Goal: Task Accomplishment & Management: Manage account settings

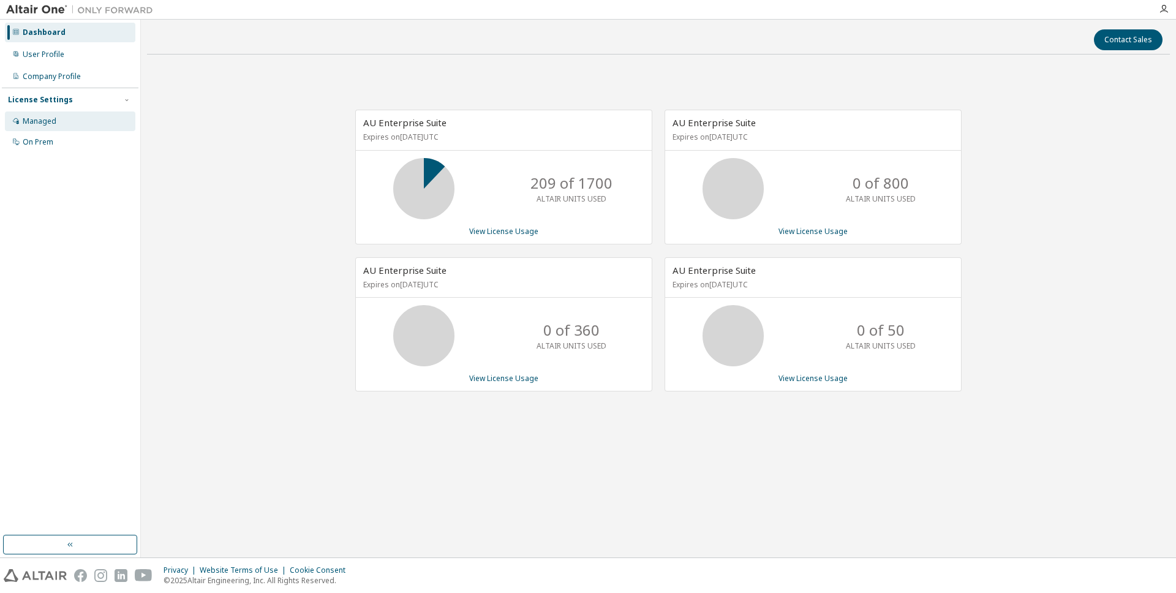
click at [49, 124] on div "Managed" at bounding box center [40, 121] width 34 height 10
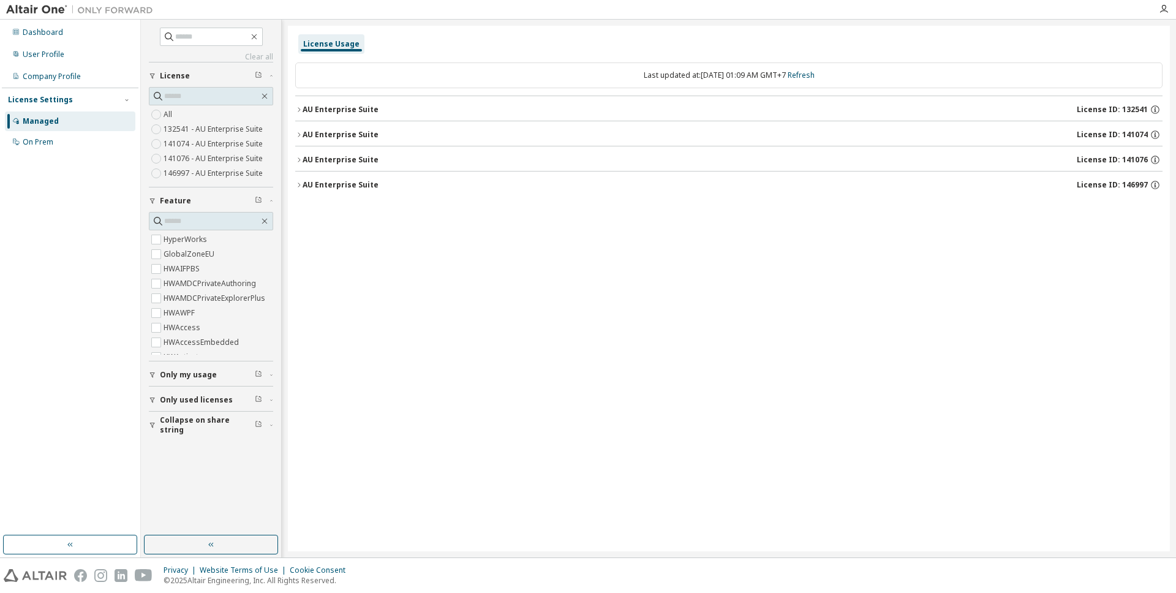
click at [332, 110] on div "AU Enterprise Suite" at bounding box center [341, 110] width 76 height 10
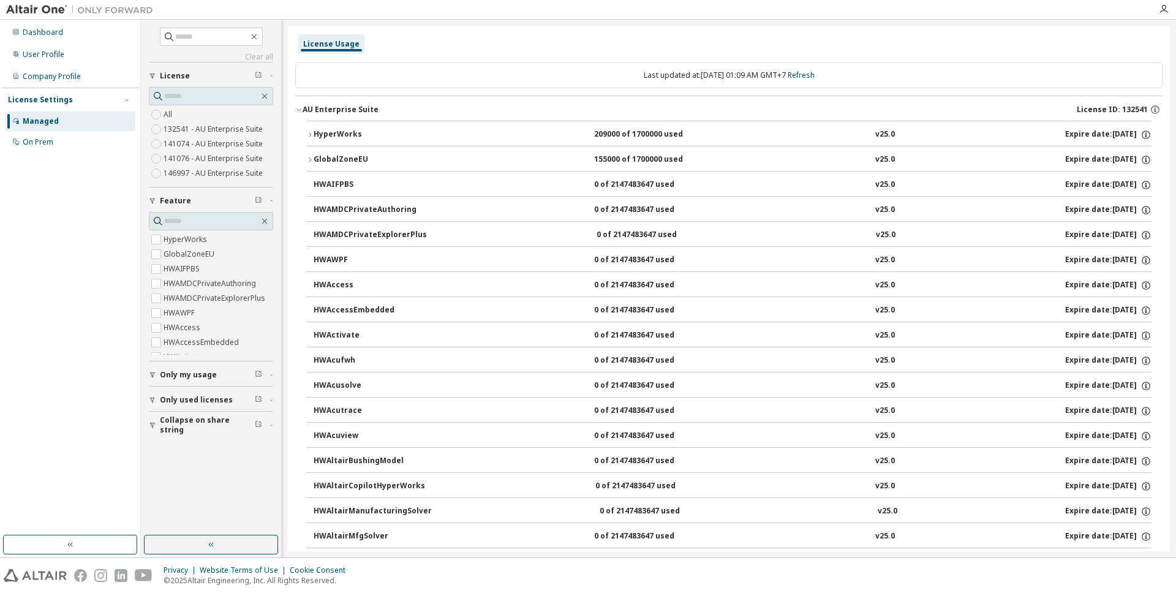
click at [303, 111] on div "AU Enterprise Suite" at bounding box center [341, 110] width 76 height 10
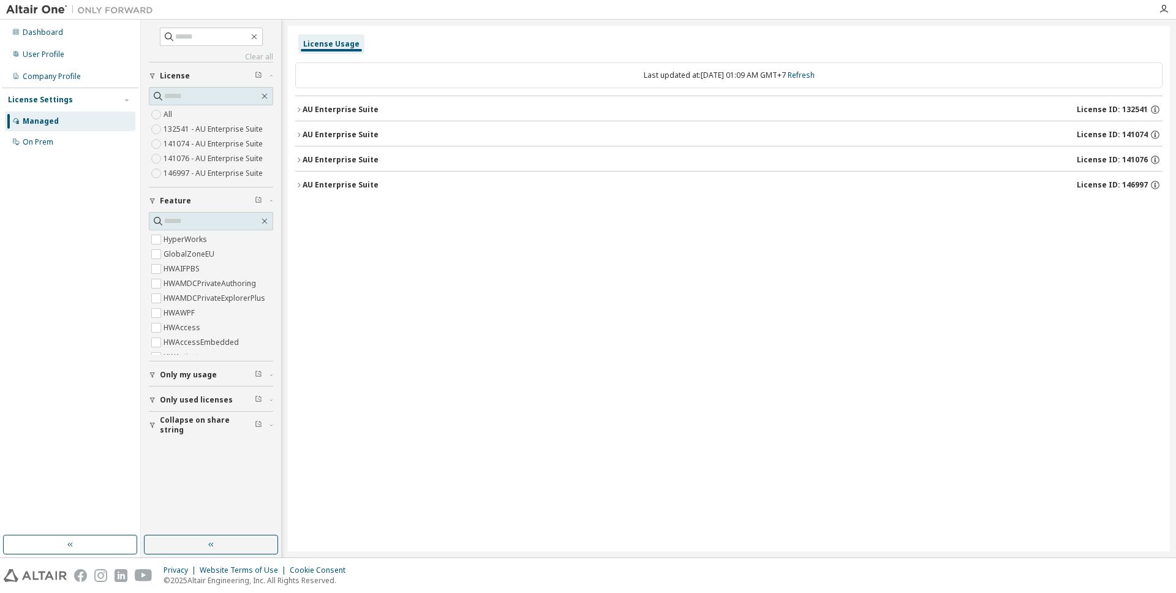
click at [178, 128] on label "132541 - AU Enterprise Suite" at bounding box center [215, 129] width 102 height 15
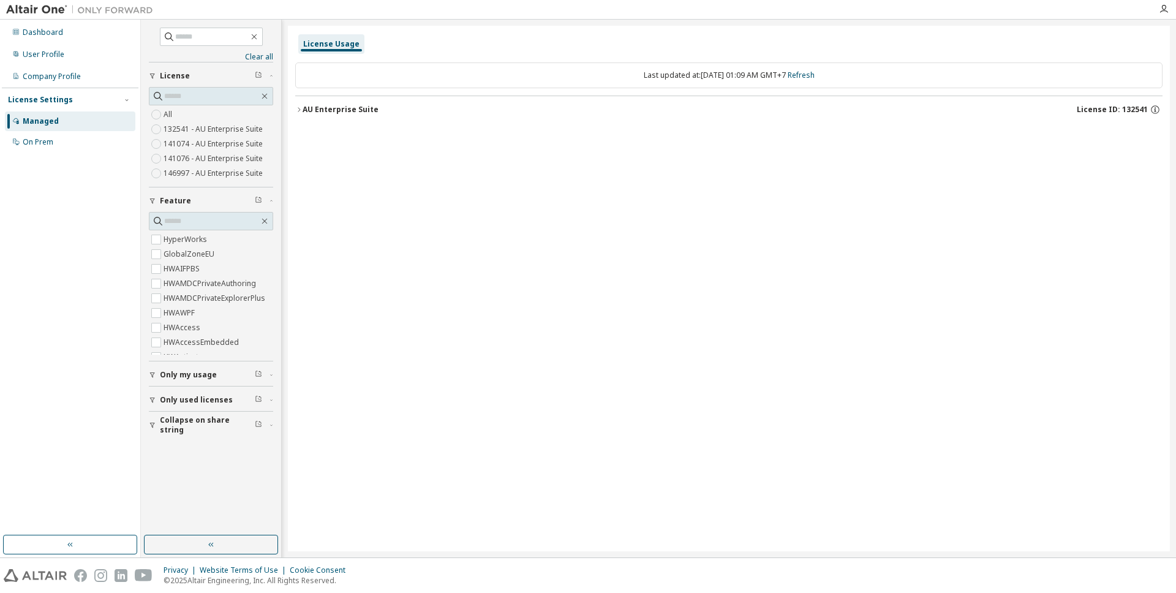
click at [178, 128] on label "132541 - AU Enterprise Suite" at bounding box center [215, 129] width 102 height 15
click at [301, 108] on icon "button" at bounding box center [298, 109] width 7 height 7
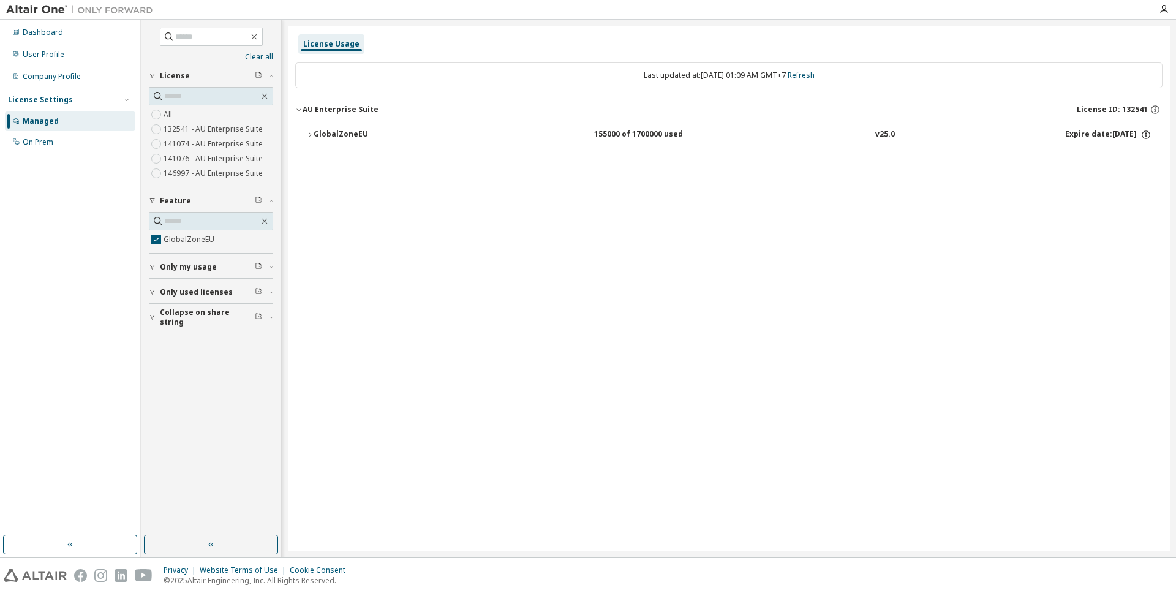
click at [313, 134] on icon "button" at bounding box center [309, 134] width 7 height 7
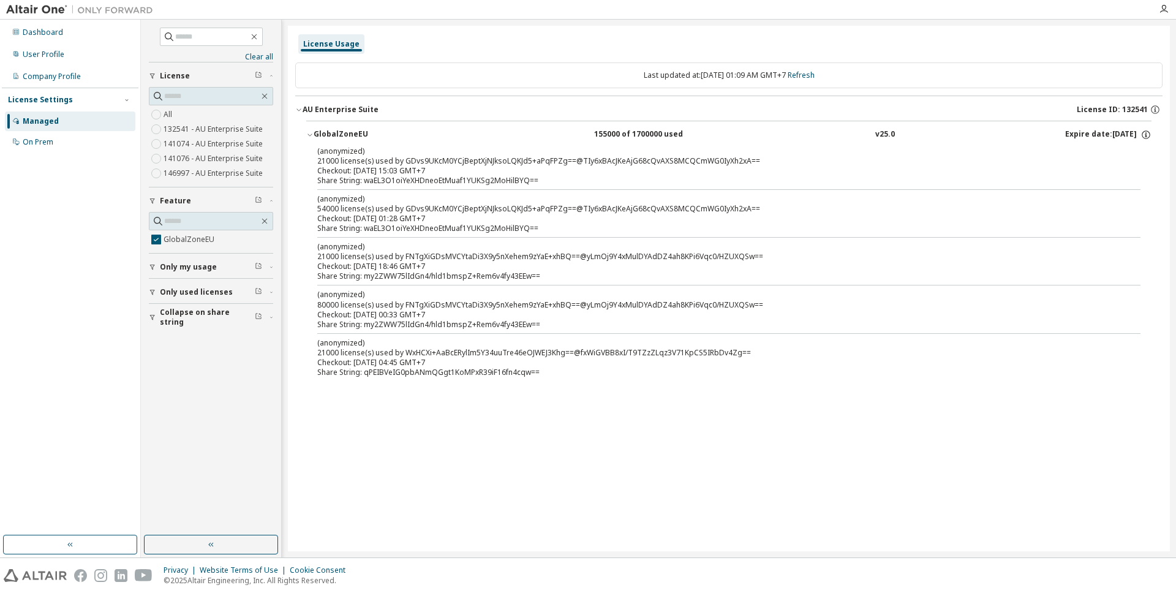
click at [502, 168] on div "Checkout: 2025-09-03 15:03 GMT+7" at bounding box center [714, 171] width 794 height 10
click at [169, 268] on span "Only my usage" at bounding box center [188, 267] width 57 height 10
click at [172, 241] on label "GlobalZoneEU" at bounding box center [190, 239] width 53 height 15
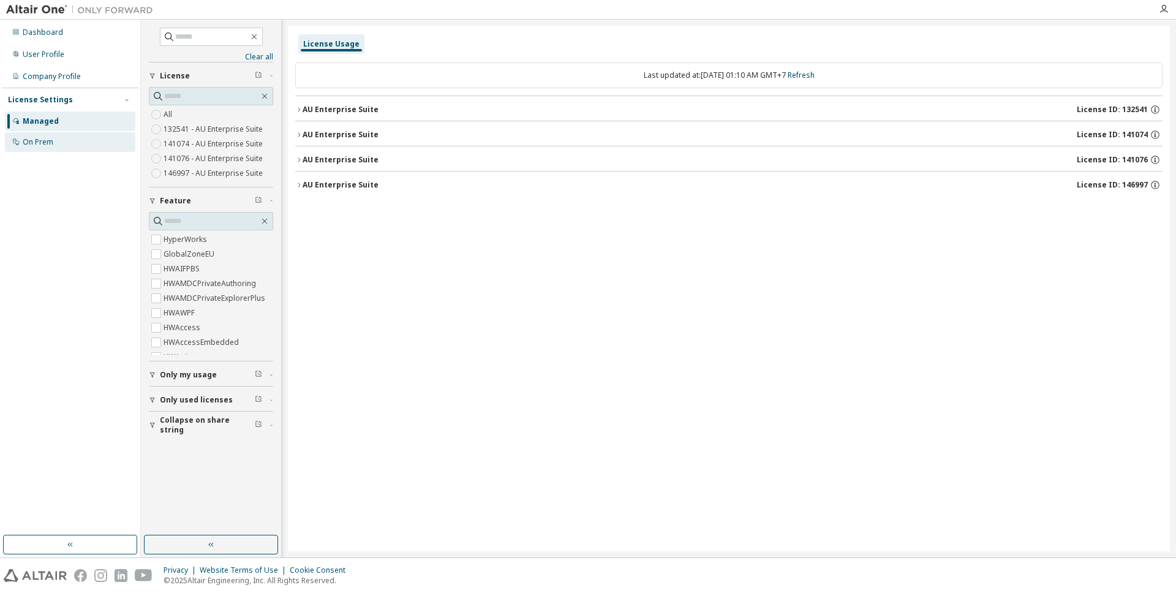
click at [25, 144] on div "On Prem" at bounding box center [38, 142] width 31 height 10
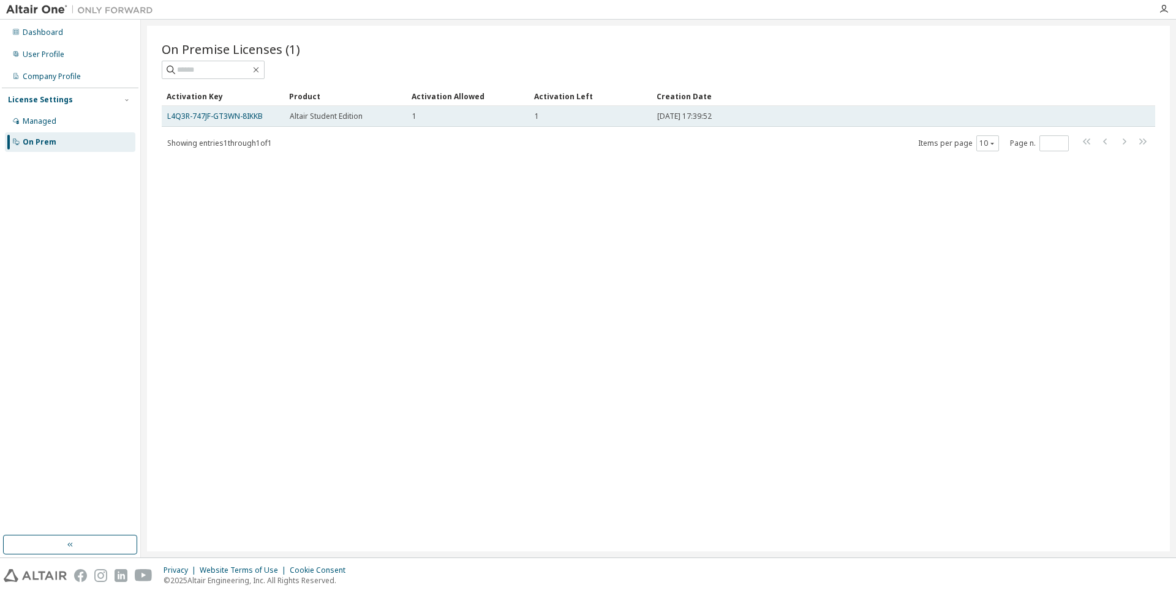
click at [350, 115] on span "Altair Student Edition" at bounding box center [326, 116] width 73 height 10
click at [245, 119] on link "L4Q3R-747JF-GT3WN-8IKKB" at bounding box center [215, 116] width 96 height 10
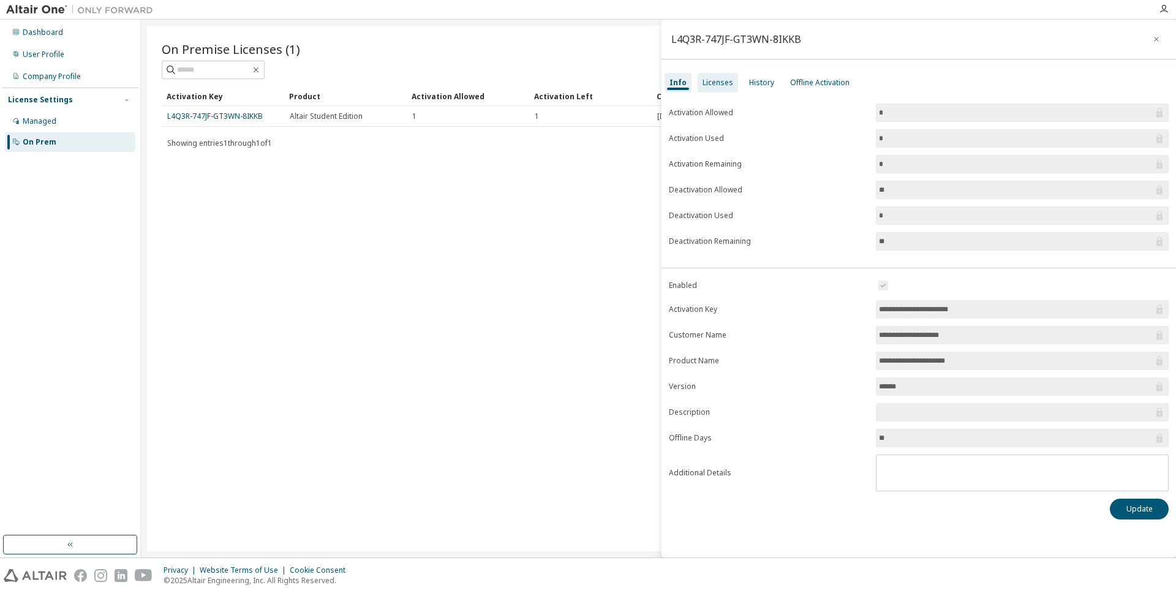
click at [715, 78] on div "Licenses" at bounding box center [718, 83] width 31 height 10
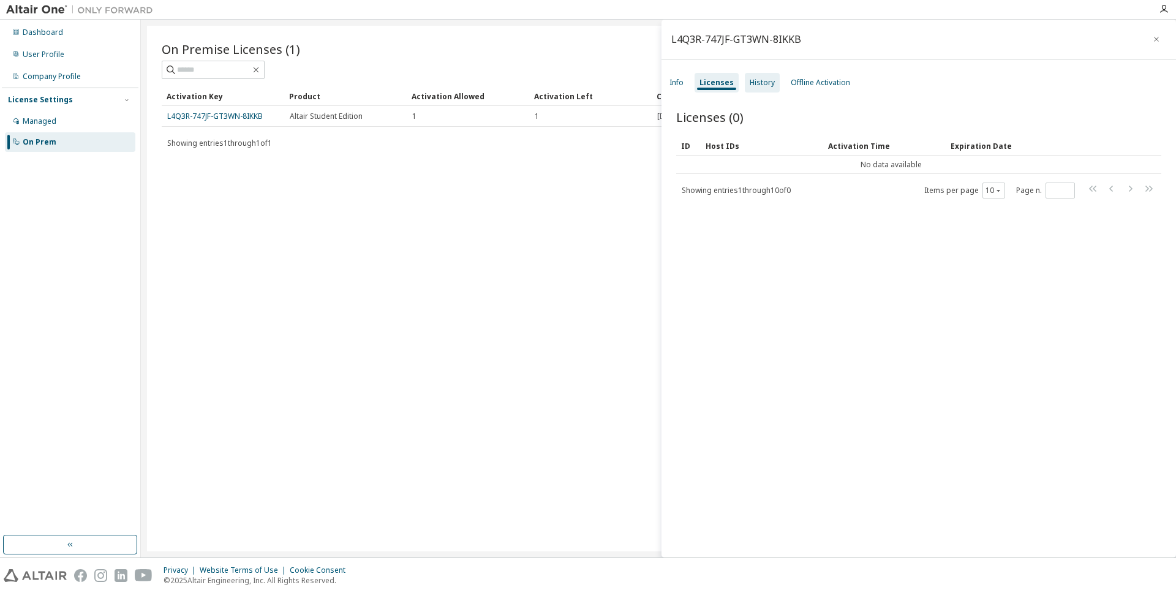
click at [771, 86] on div "History" at bounding box center [762, 83] width 35 height 20
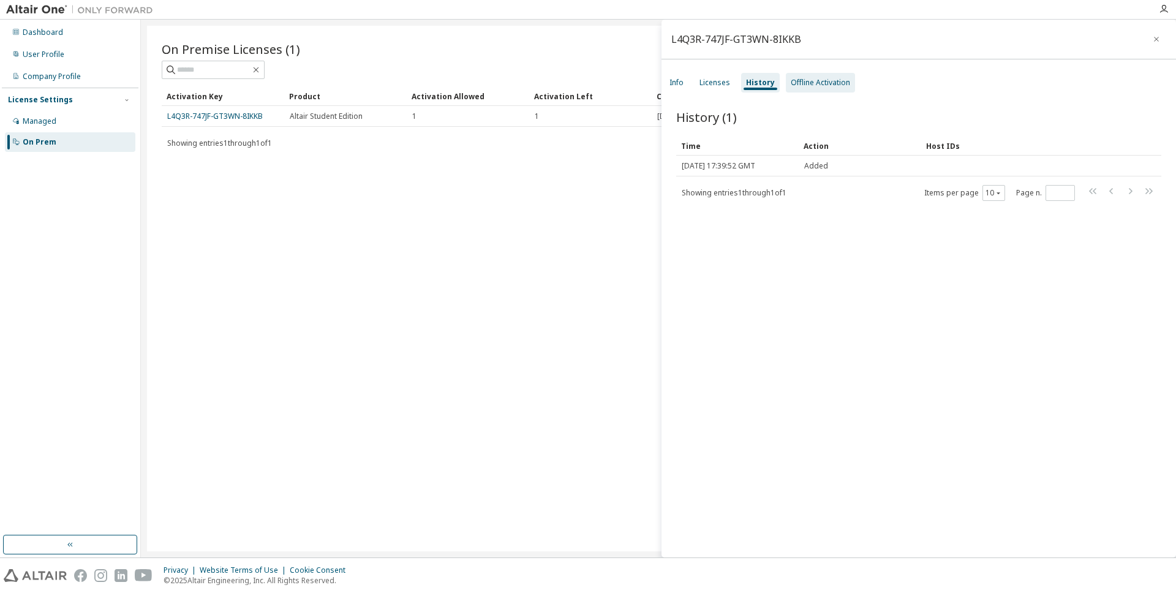
click at [802, 85] on div "Offline Activation" at bounding box center [820, 83] width 59 height 10
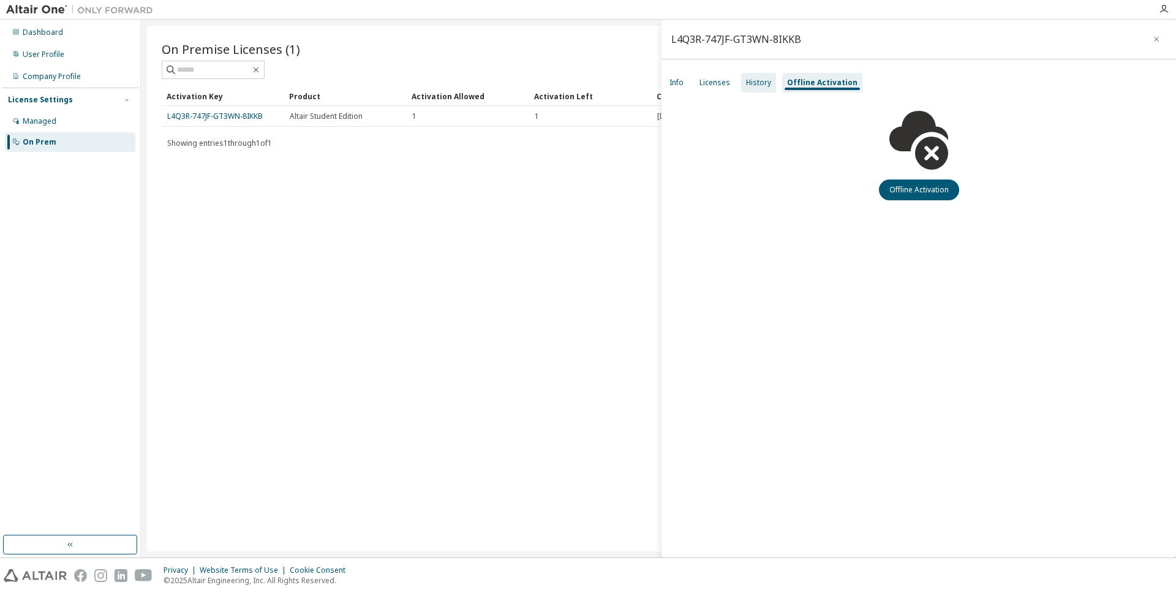
click at [761, 86] on div "History" at bounding box center [758, 83] width 25 height 10
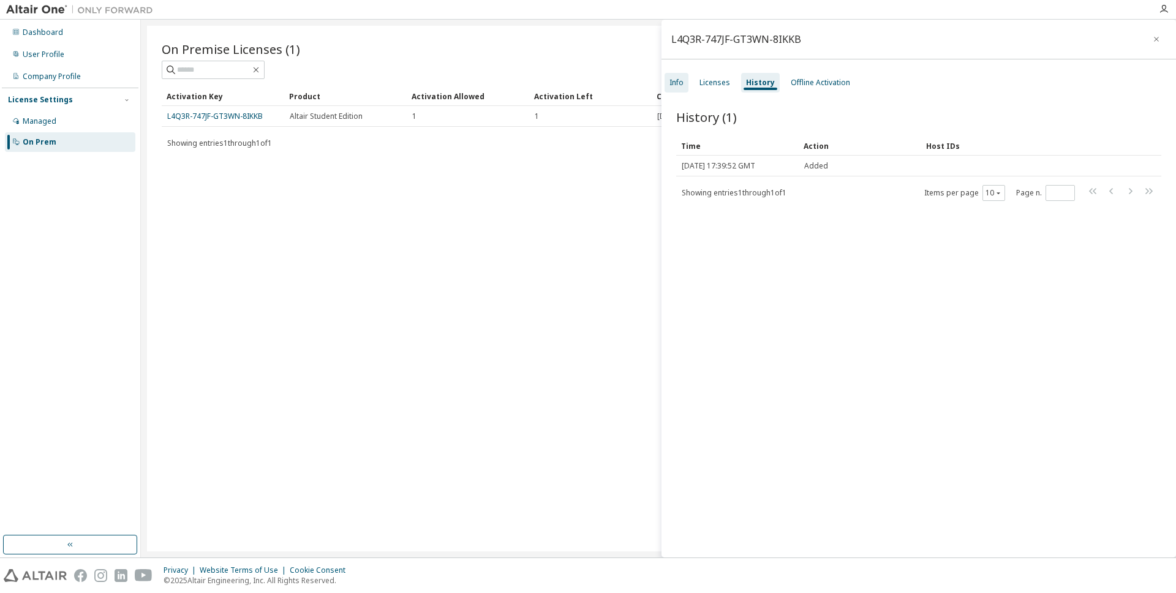
click at [672, 84] on div "Info" at bounding box center [676, 83] width 14 height 10
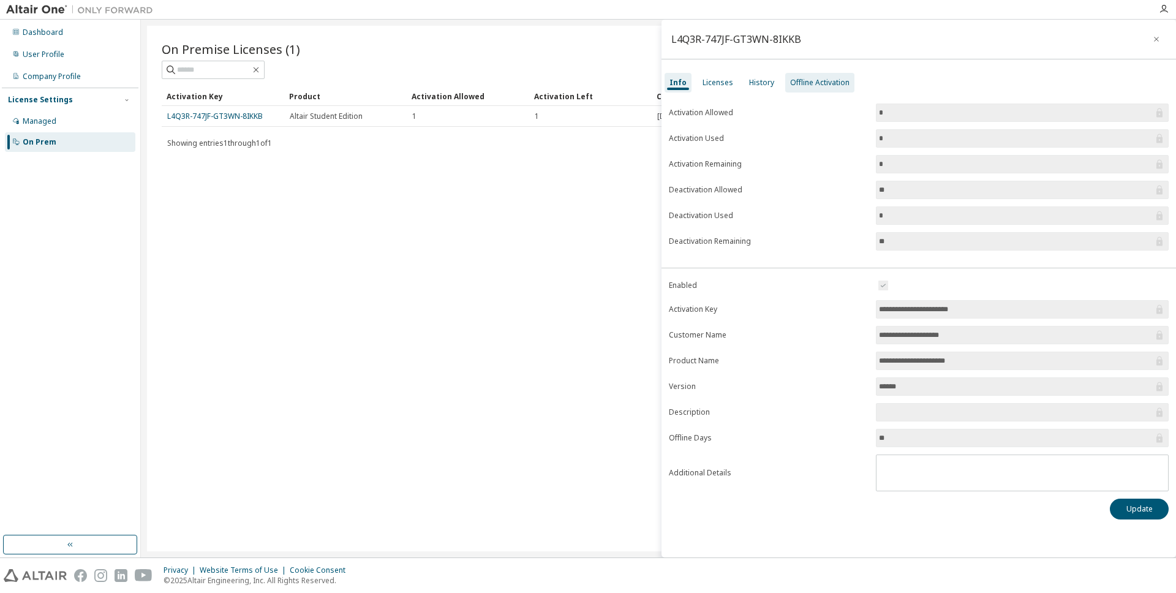
click at [801, 87] on div "Offline Activation" at bounding box center [819, 83] width 59 height 10
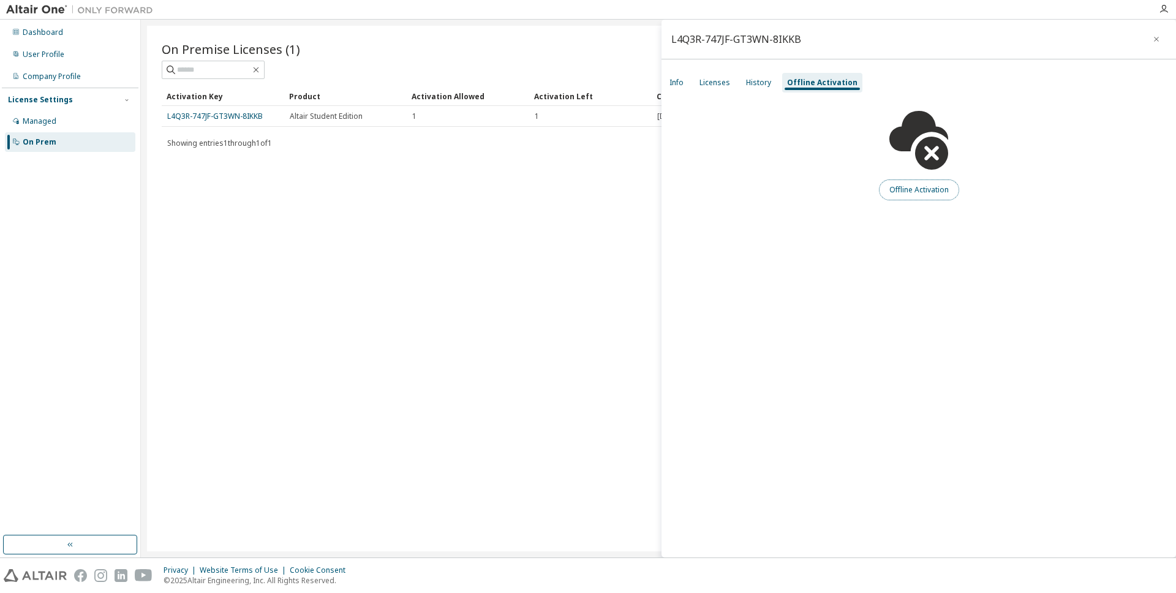
click at [916, 194] on button "Offline Activation" at bounding box center [919, 189] width 80 height 21
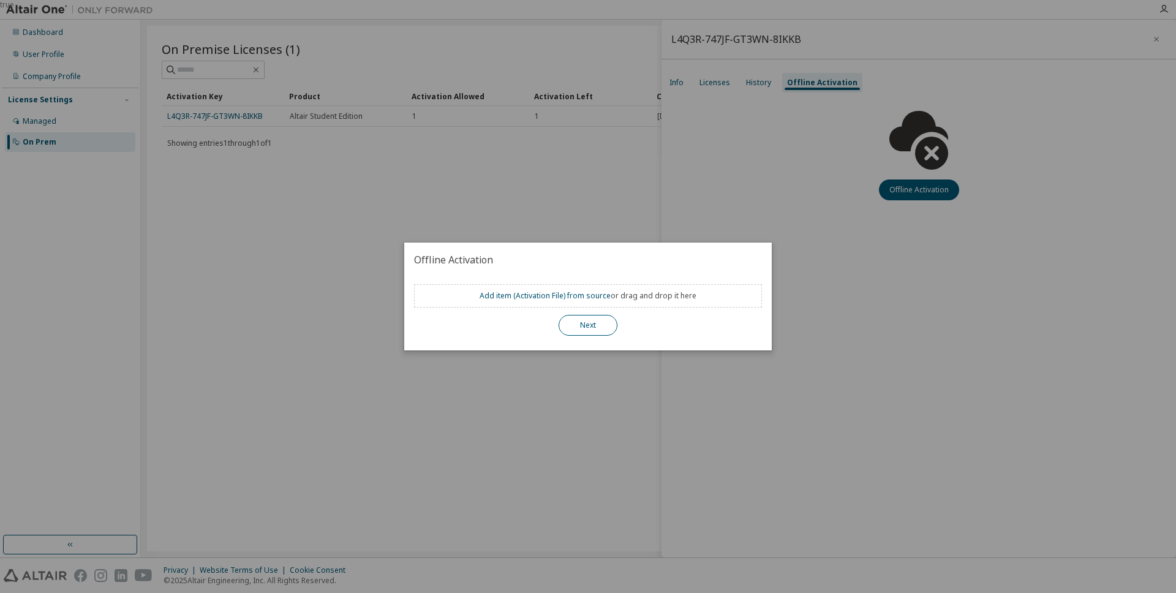
click at [600, 326] on button "Next" at bounding box center [588, 325] width 59 height 21
click at [603, 329] on button "Next" at bounding box center [588, 325] width 59 height 21
click at [810, 416] on div "true" at bounding box center [588, 296] width 1176 height 593
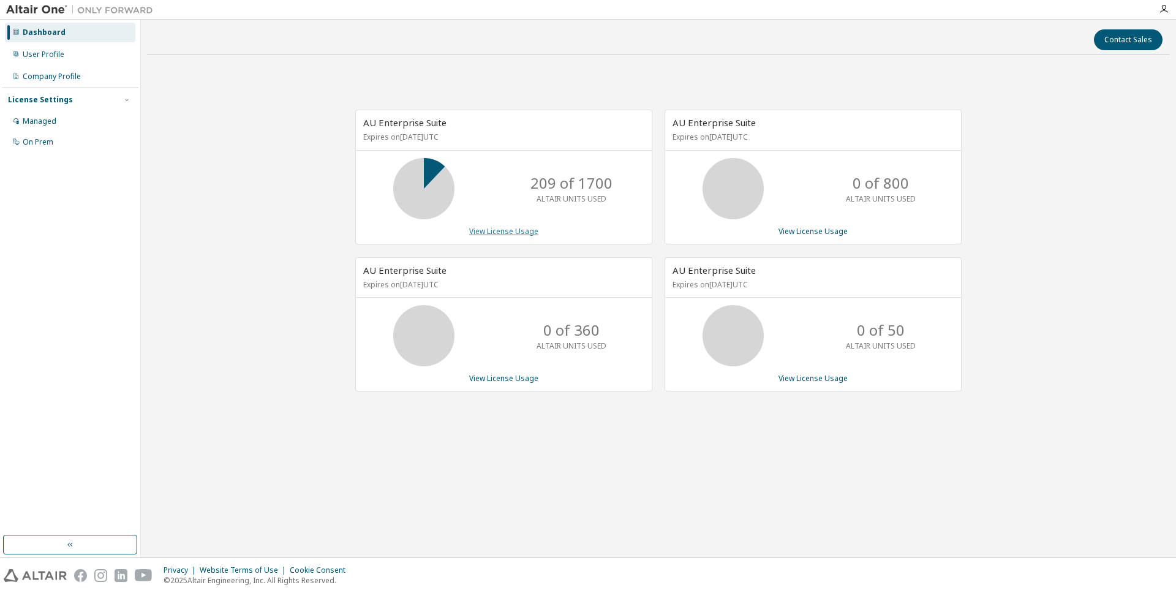
click at [521, 230] on link "View License Usage" at bounding box center [503, 231] width 69 height 10
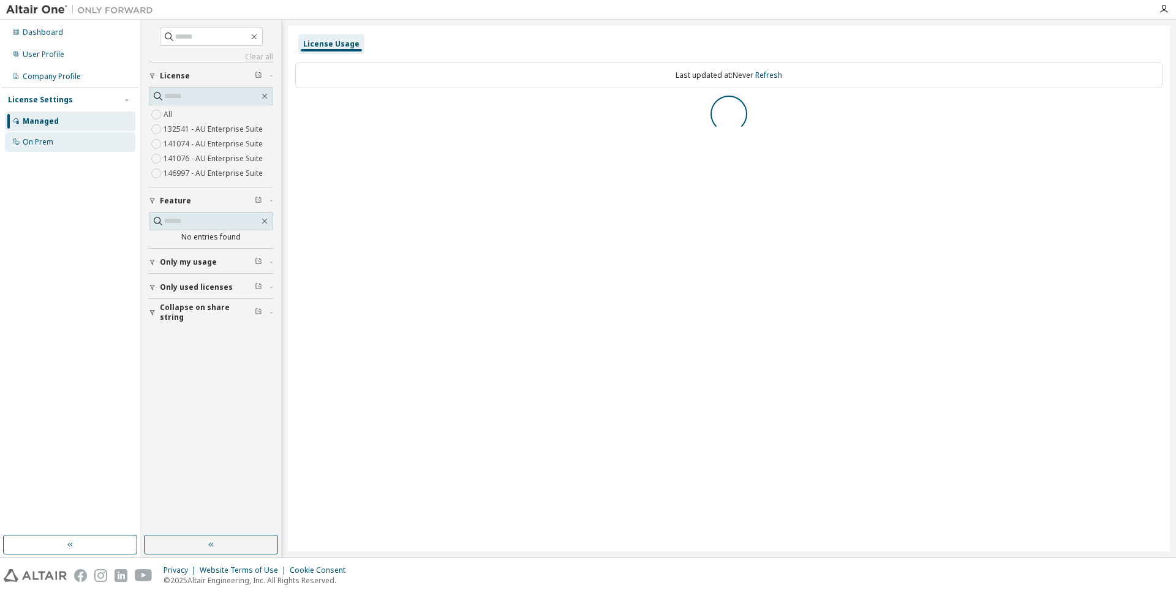
click at [39, 143] on div "On Prem" at bounding box center [38, 142] width 31 height 10
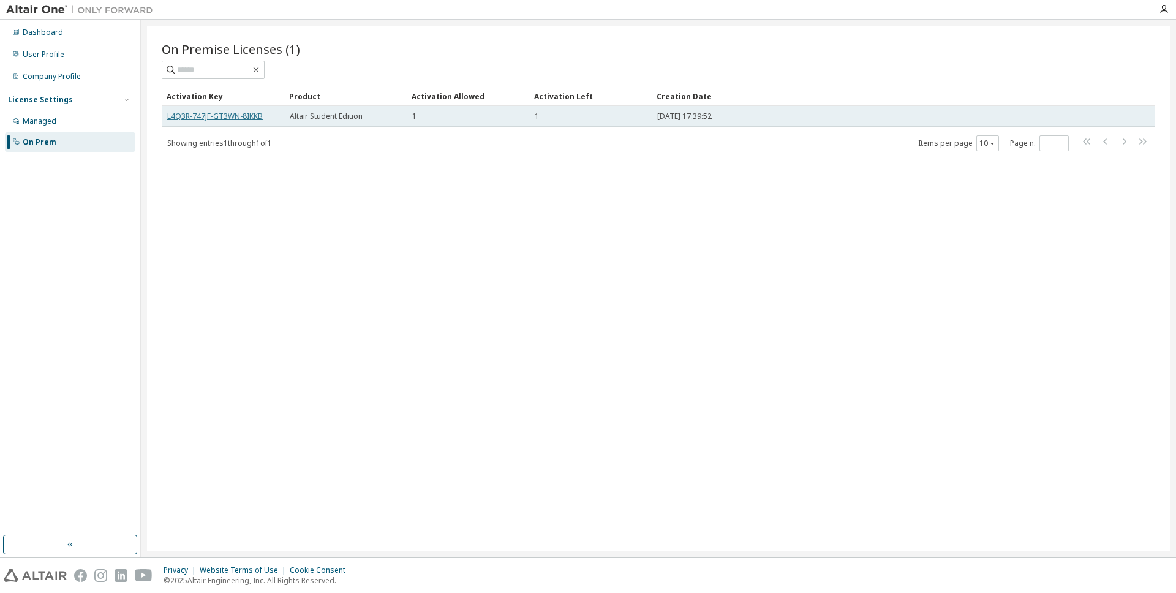
click at [262, 115] on link "L4Q3R-747JF-GT3WN-8IKKB" at bounding box center [215, 116] width 96 height 10
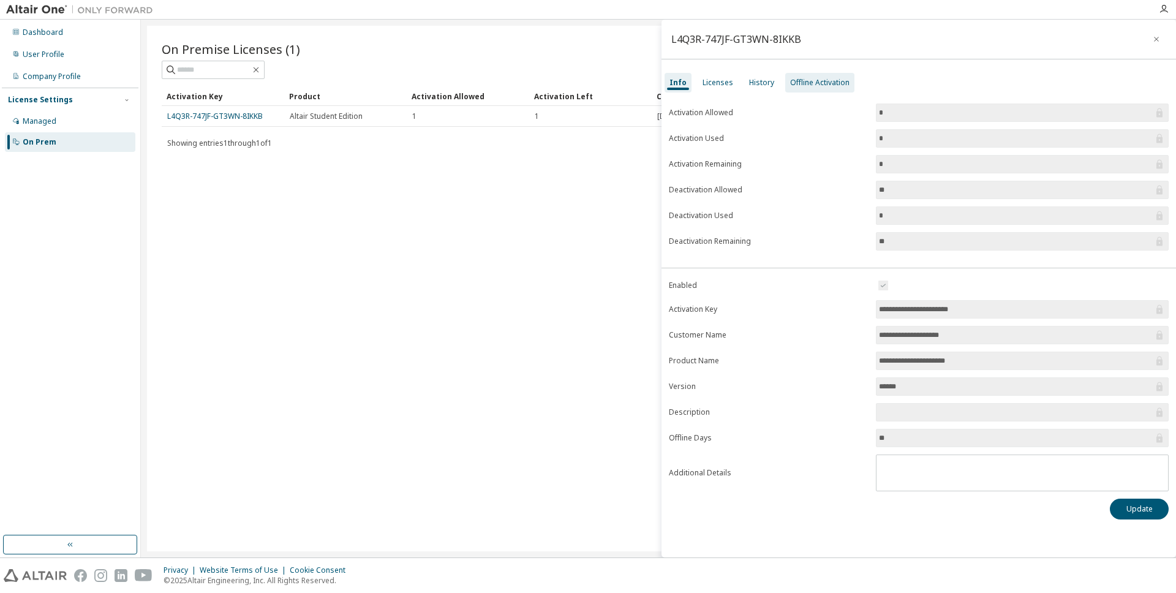
click at [816, 85] on div "Offline Activation" at bounding box center [819, 83] width 59 height 10
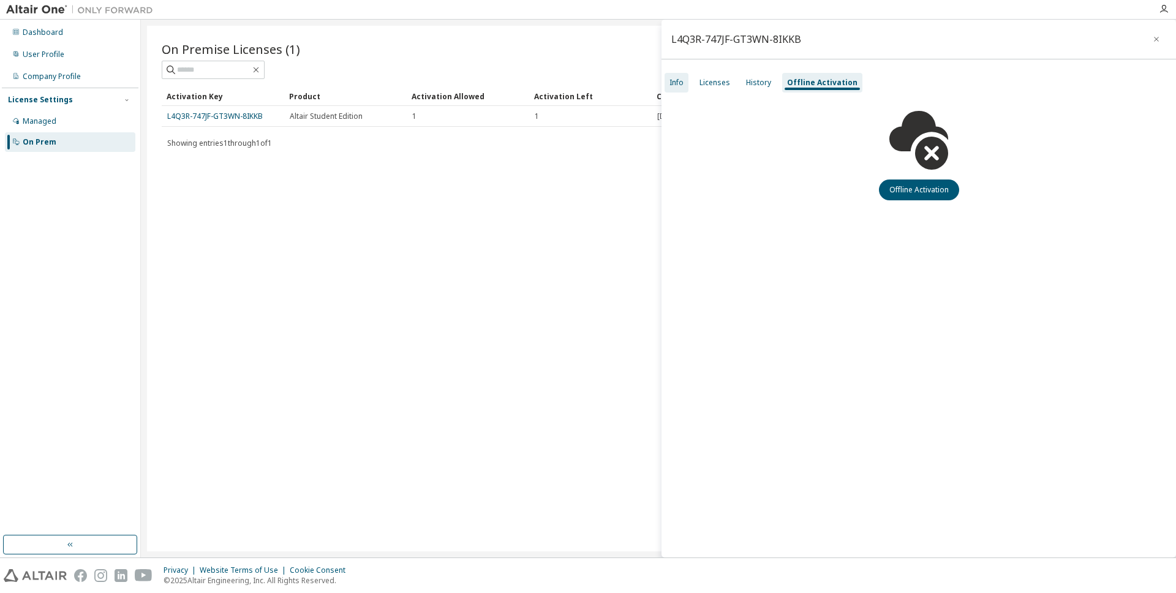
click at [677, 82] on div "Info" at bounding box center [676, 83] width 14 height 10
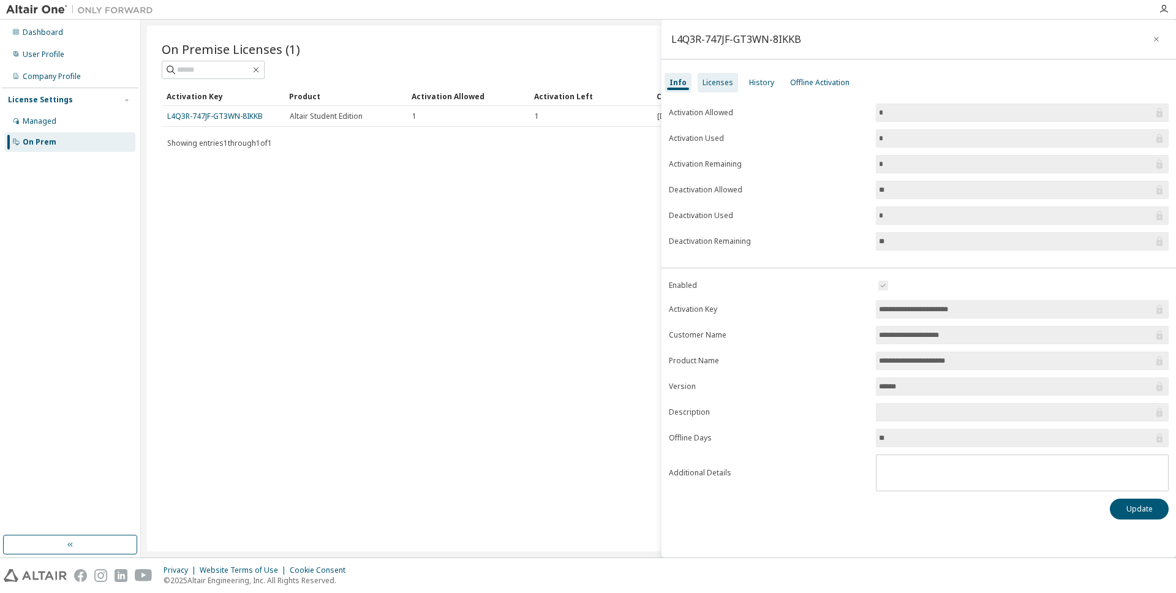
click at [713, 84] on div "Licenses" at bounding box center [718, 83] width 31 height 10
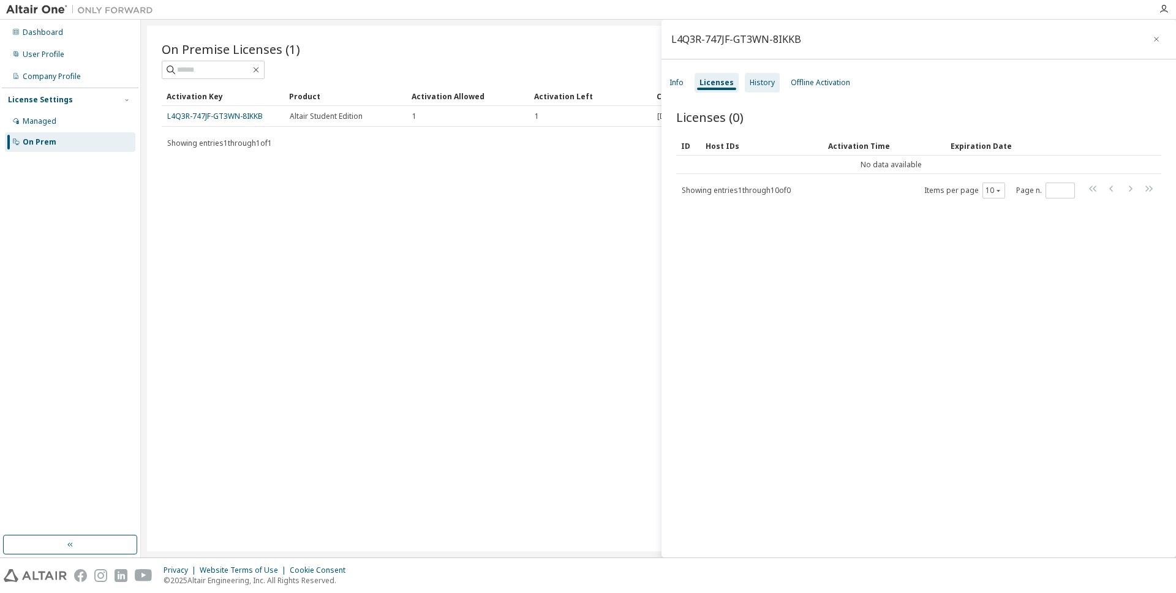
click at [759, 84] on div "History" at bounding box center [762, 83] width 25 height 10
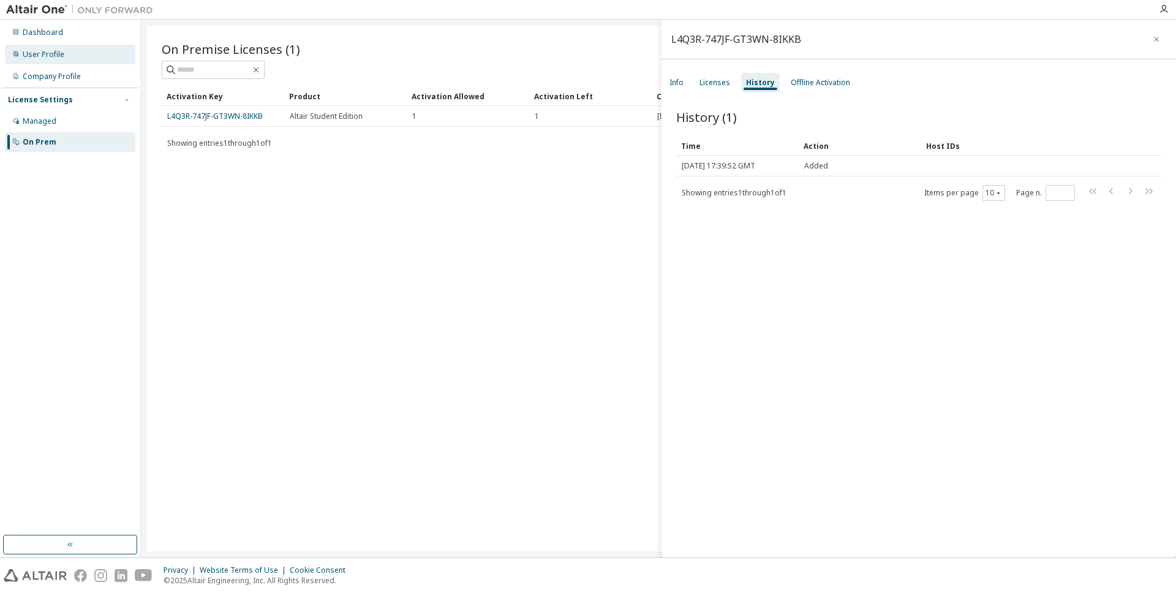
click at [68, 59] on div "User Profile" at bounding box center [70, 55] width 130 height 20
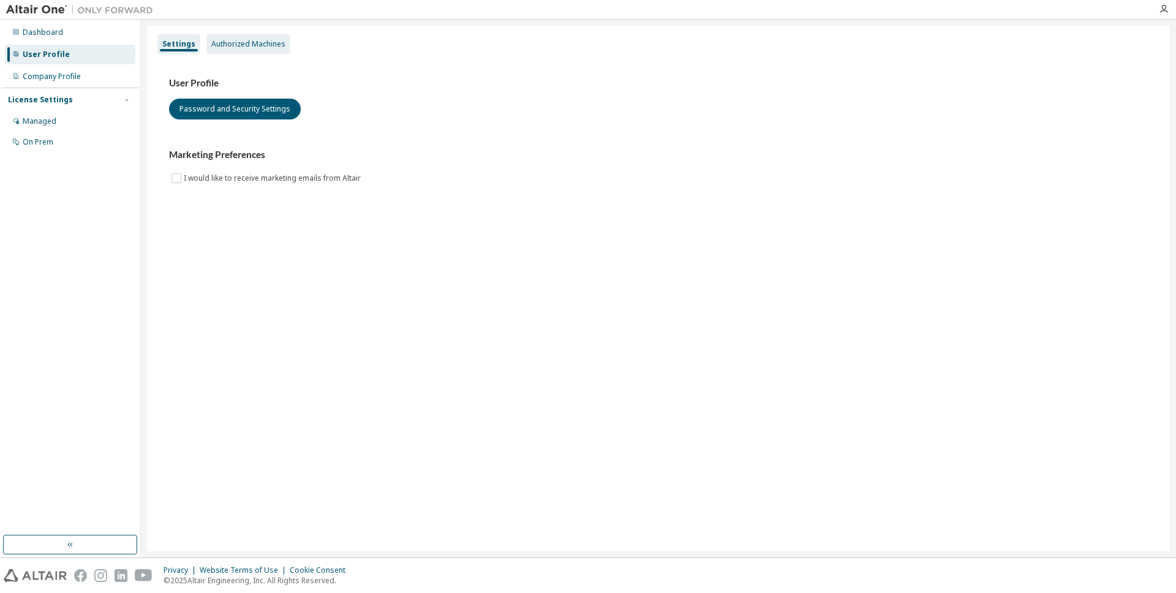
click at [263, 37] on div "Authorized Machines" at bounding box center [248, 44] width 84 height 20
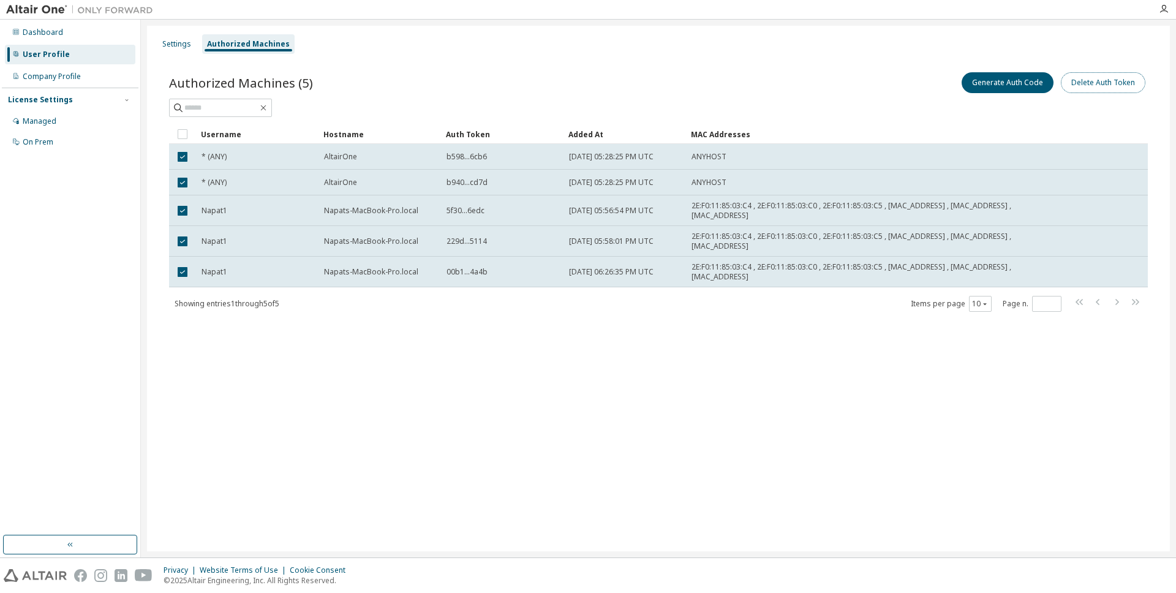
click at [1116, 87] on button "Delete Auth Token" at bounding box center [1103, 82] width 85 height 21
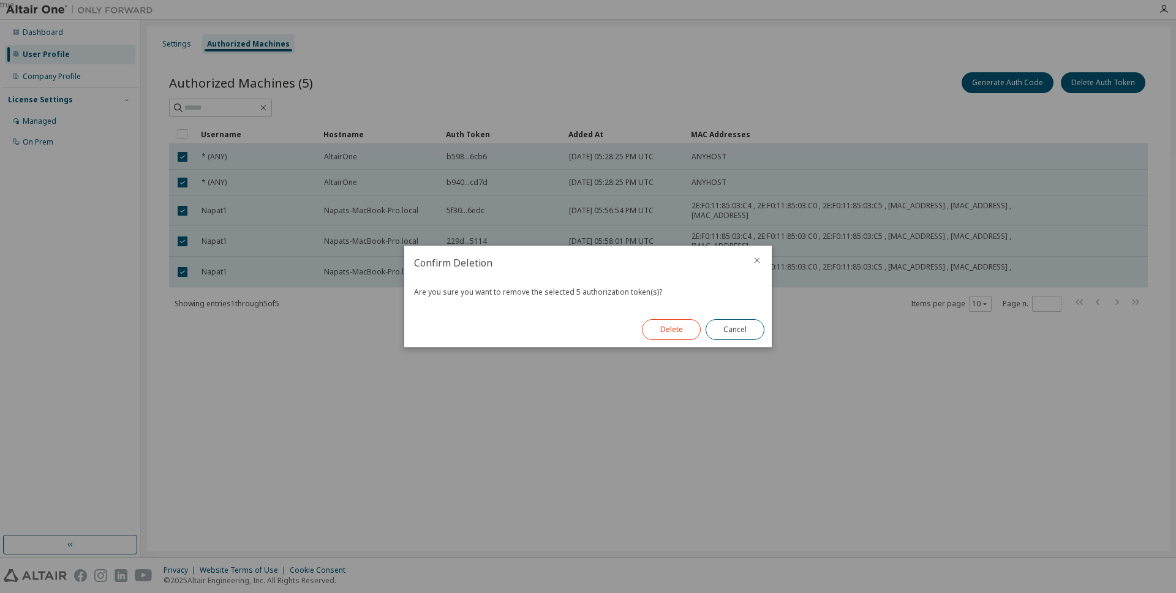
click at [687, 330] on button "Delete" at bounding box center [671, 329] width 59 height 21
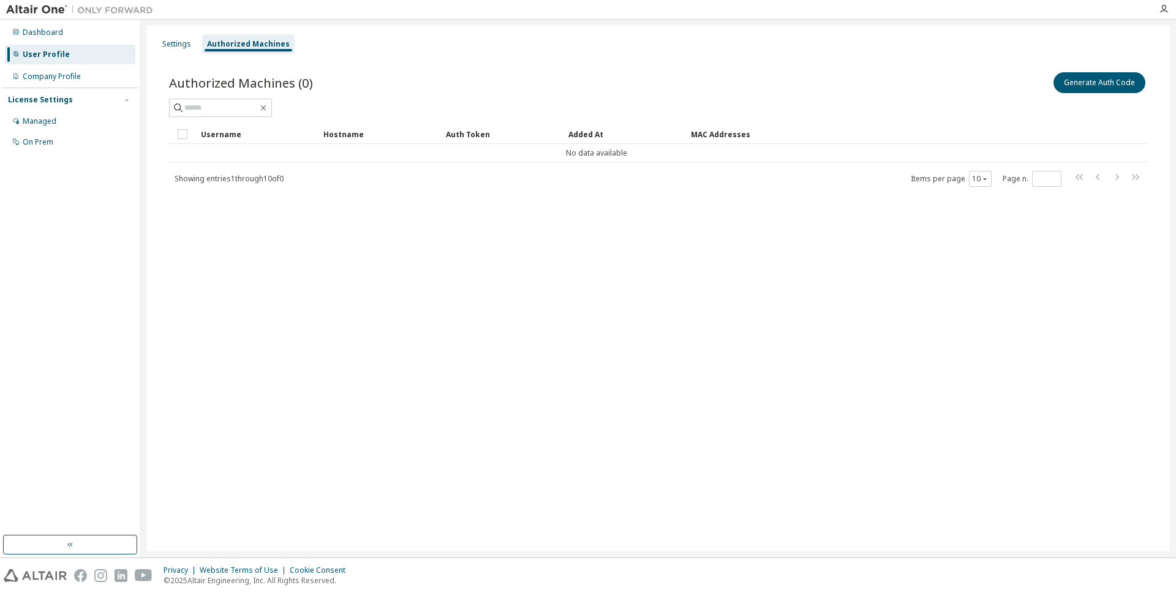
click at [342, 220] on div "Settings Authorized Machines Authorized Machines (0) Generate Auth Code Clear L…" at bounding box center [658, 289] width 1023 height 526
click at [818, 58] on div "Authorized Machines (0) Generate Auth Code Clear Load Save Save As Field Operat…" at bounding box center [658, 137] width 1008 height 164
click at [168, 45] on div "Settings" at bounding box center [176, 44] width 29 height 10
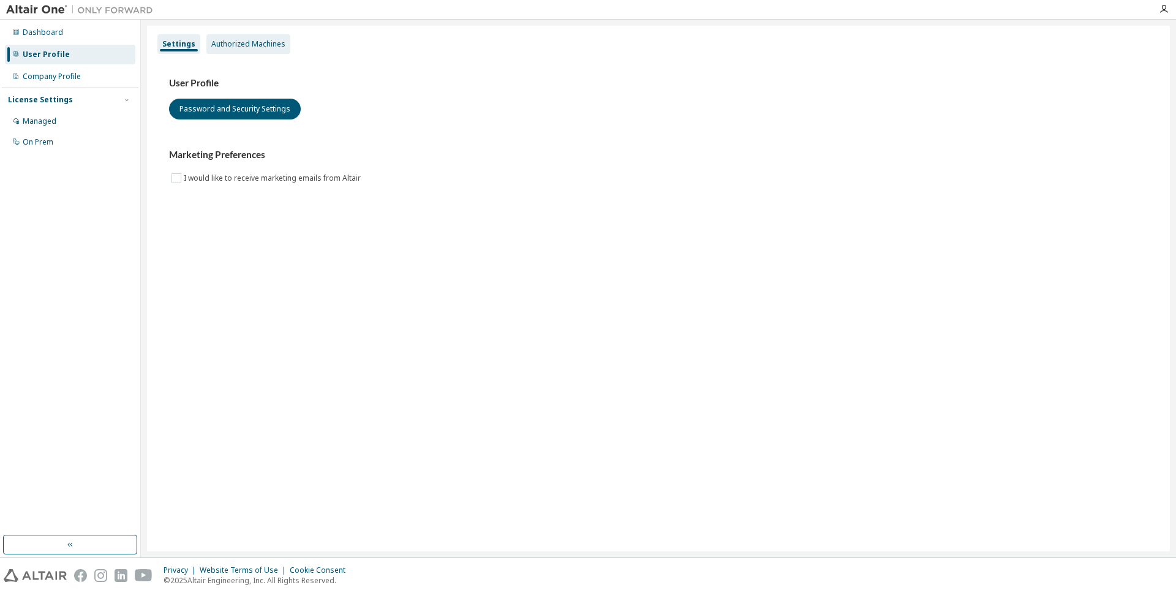
click at [241, 47] on div "Authorized Machines" at bounding box center [248, 44] width 74 height 10
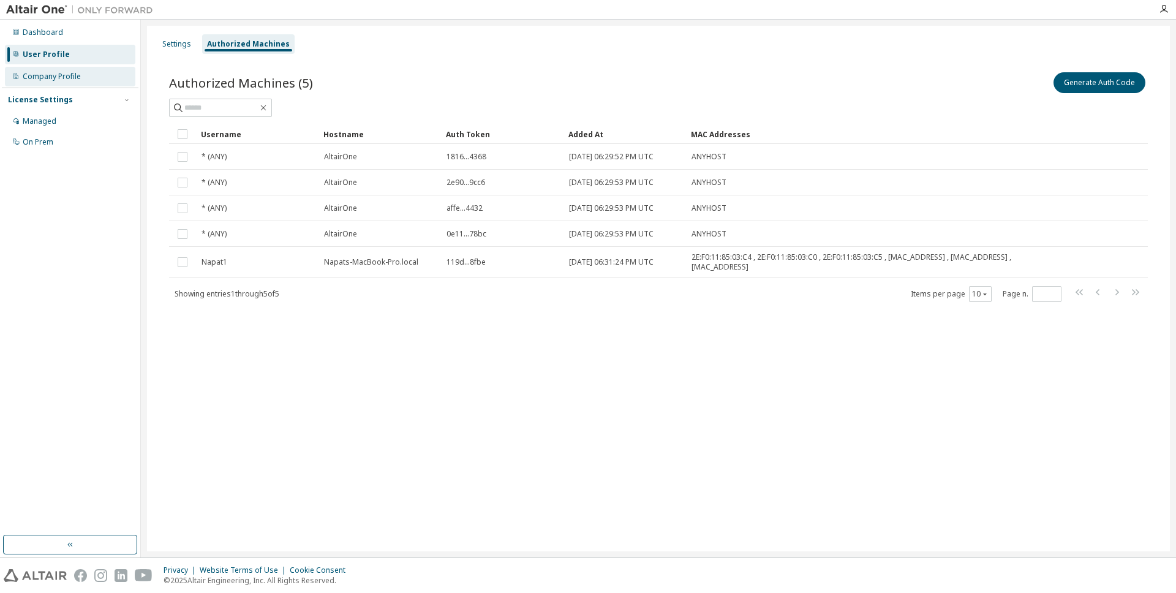
click at [63, 74] on div "Company Profile" at bounding box center [52, 77] width 58 height 10
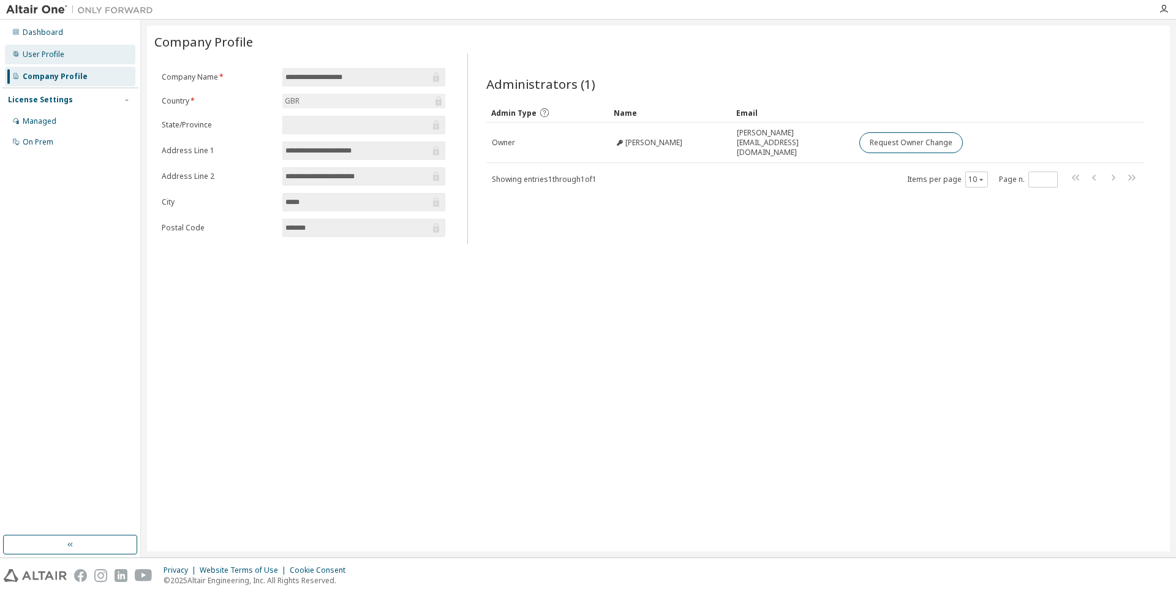
click at [63, 55] on div "User Profile" at bounding box center [70, 55] width 130 height 20
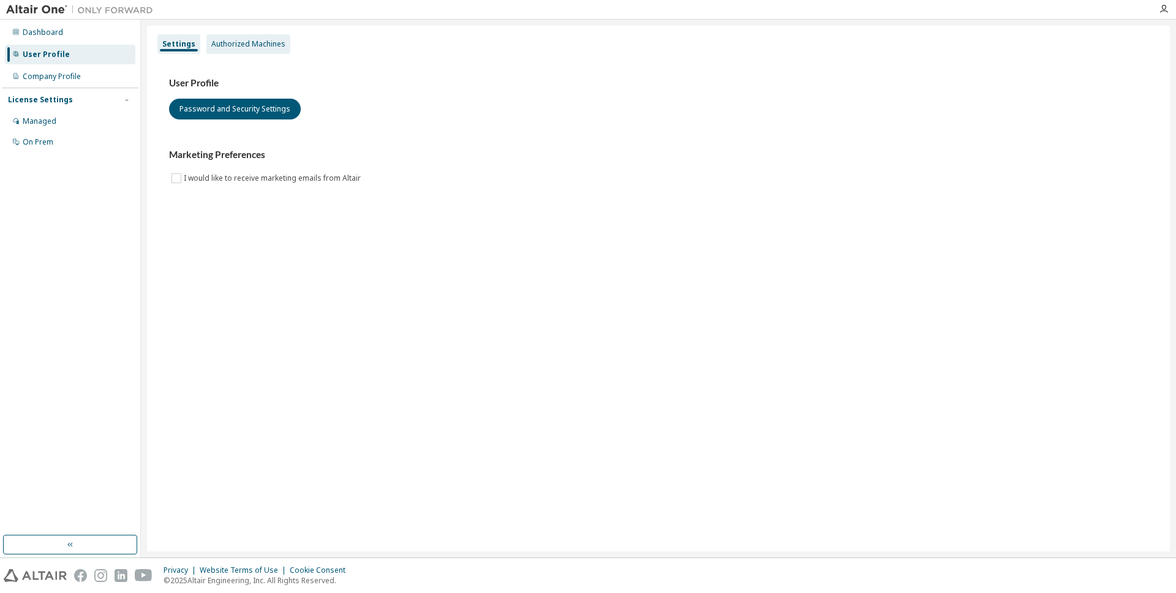
click at [251, 48] on div "Authorized Machines" at bounding box center [248, 44] width 74 height 10
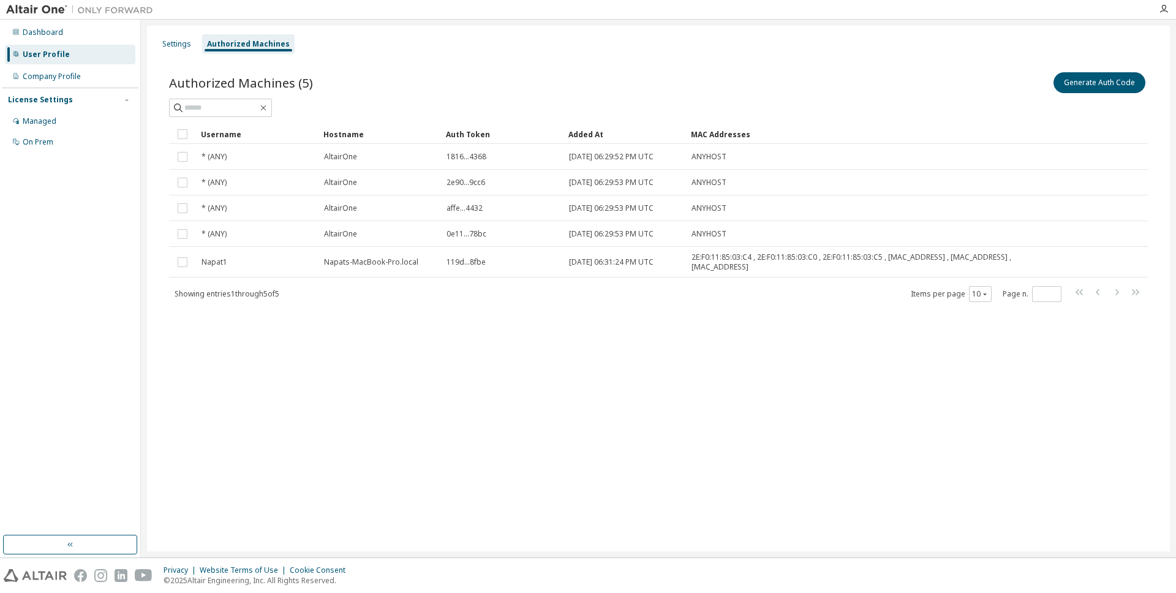
click at [360, 352] on div "Settings Authorized Machines Authorized Machines (5) Generate Auth Code Clear L…" at bounding box center [658, 289] width 1023 height 526
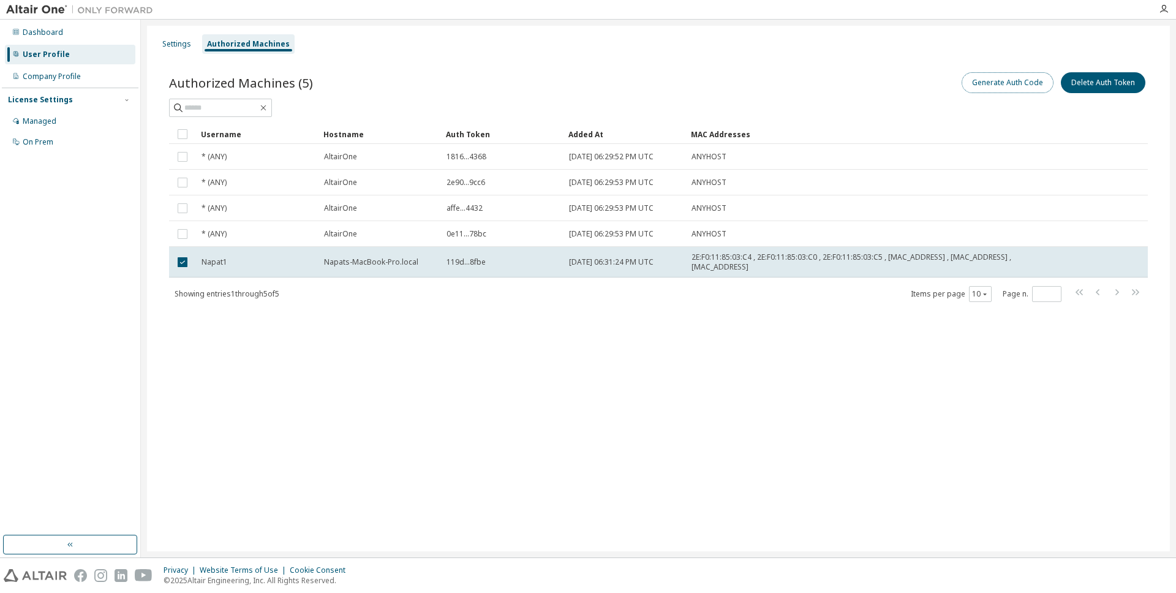
click at [1019, 84] on button "Generate Auth Code" at bounding box center [1008, 82] width 92 height 21
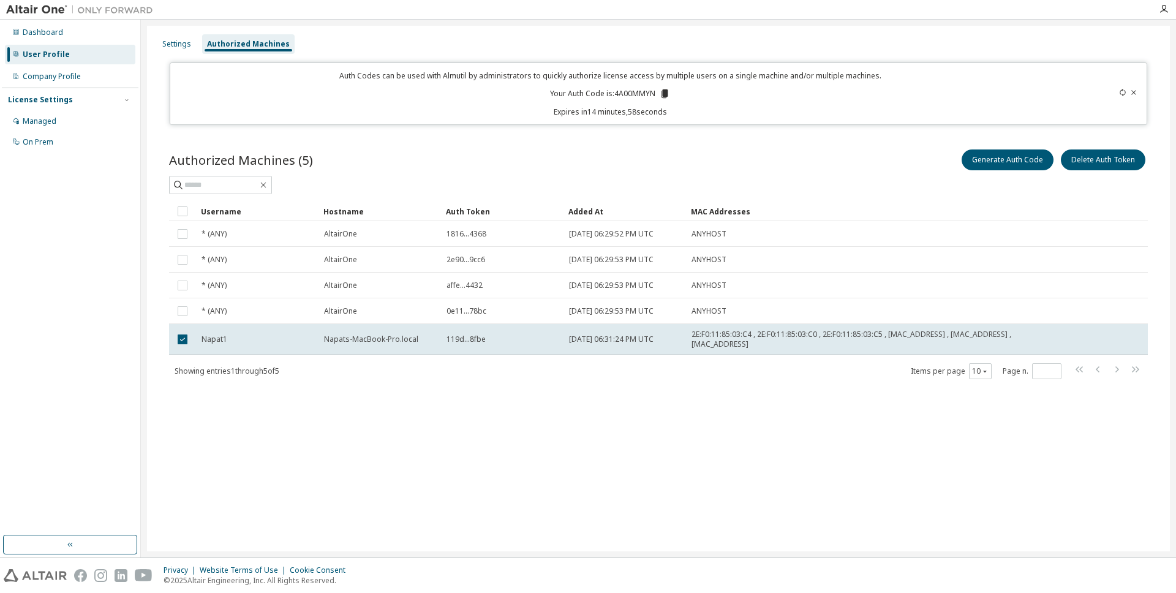
click at [635, 92] on p "Your Auth Code is: 4A00MMYN" at bounding box center [610, 93] width 120 height 11
copy p "4A00MMYN"
click at [1167, 12] on icon "button" at bounding box center [1164, 9] width 10 height 10
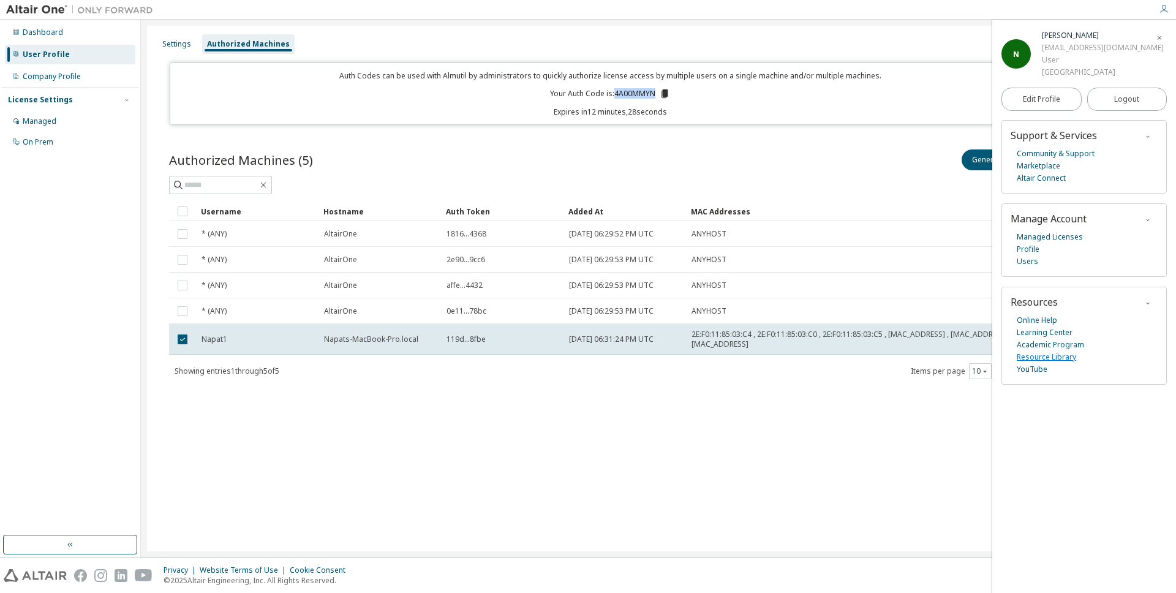
click at [1052, 356] on link "Resource Library" at bounding box center [1046, 357] width 59 height 12
